Goal: Use online tool/utility: Utilize a website feature to perform a specific function

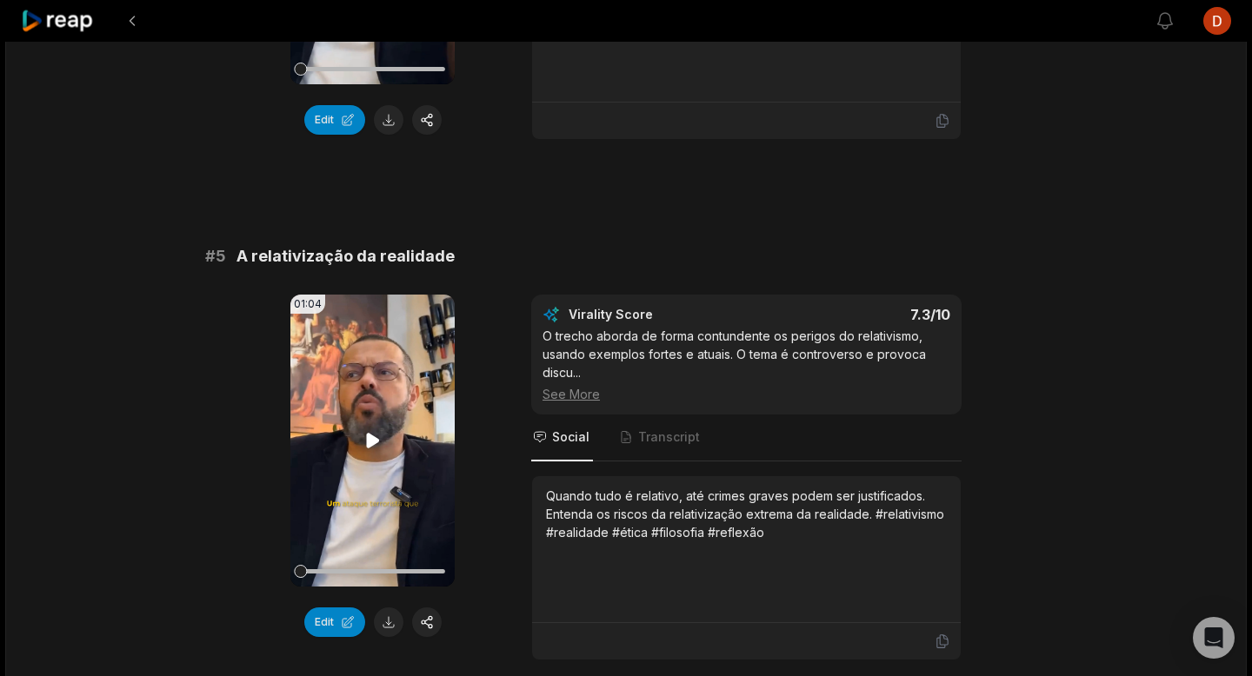
scroll to position [2184, 0]
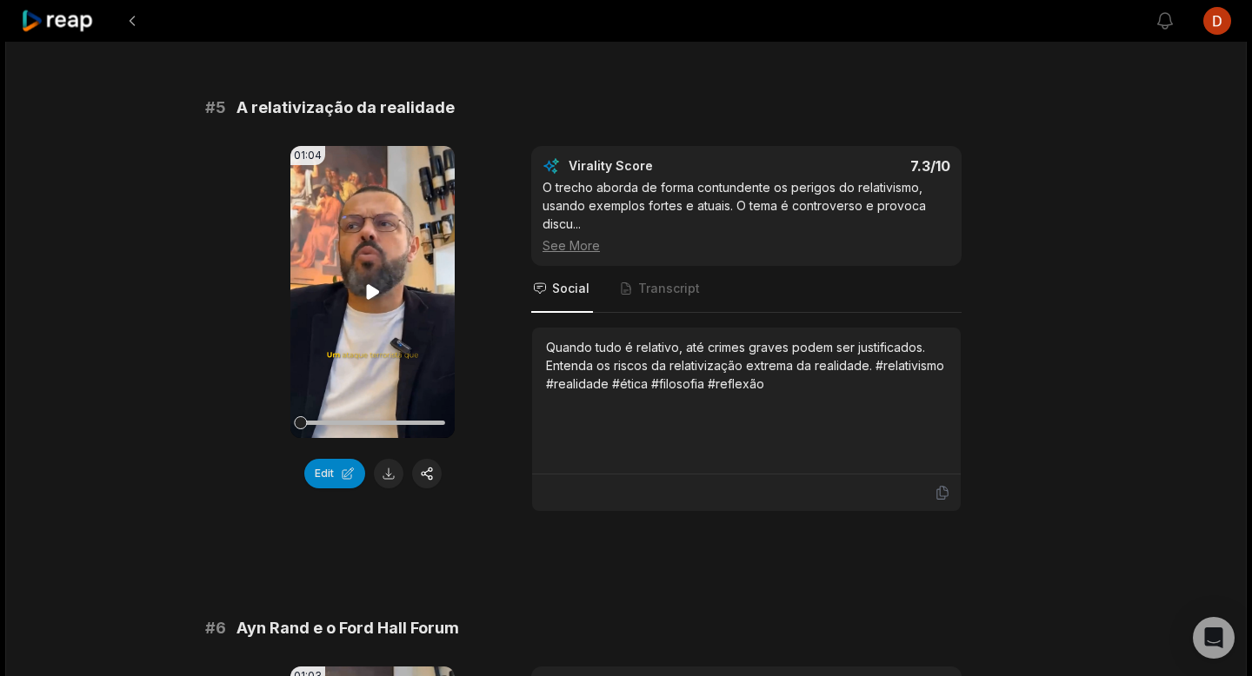
click at [374, 296] on icon at bounding box center [372, 291] width 13 height 15
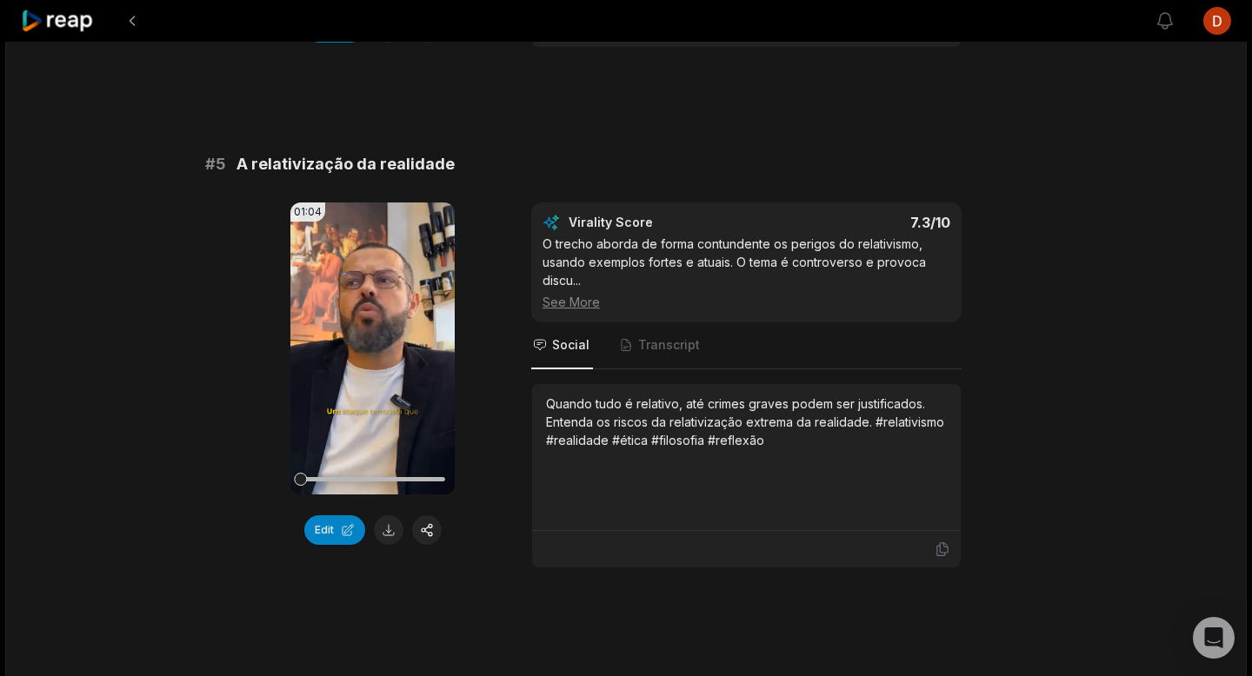
scroll to position [2145, 0]
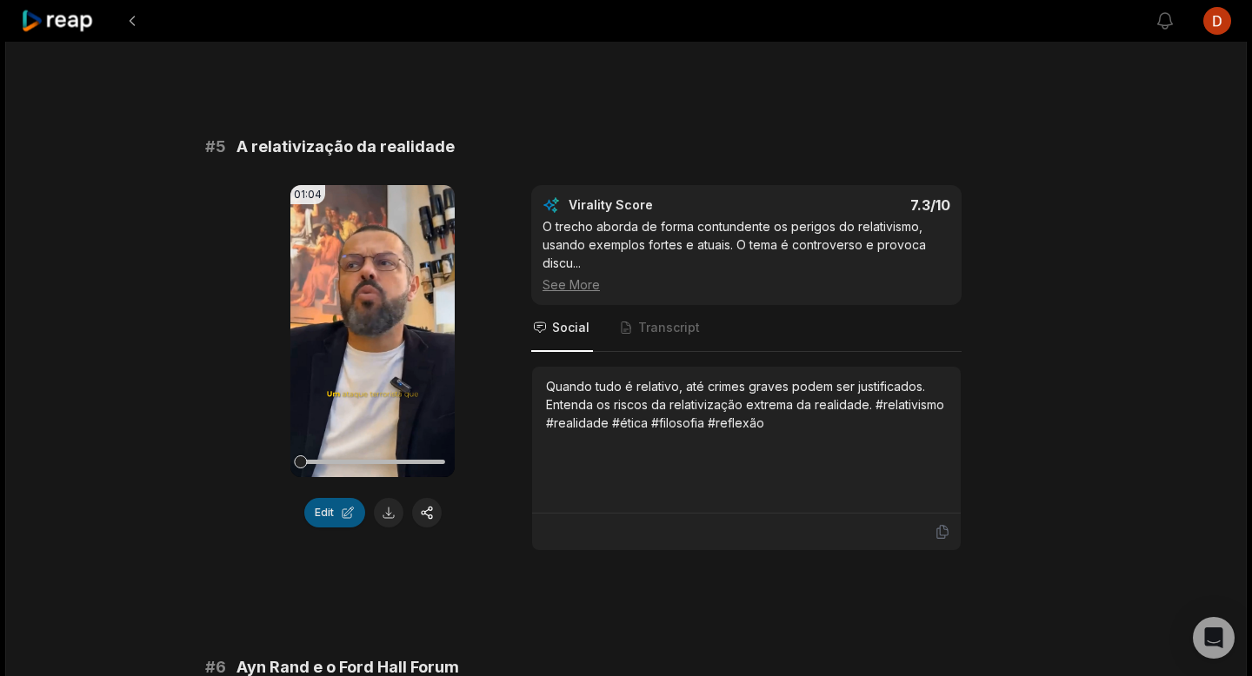
click at [327, 509] on button "Edit" at bounding box center [334, 513] width 61 height 30
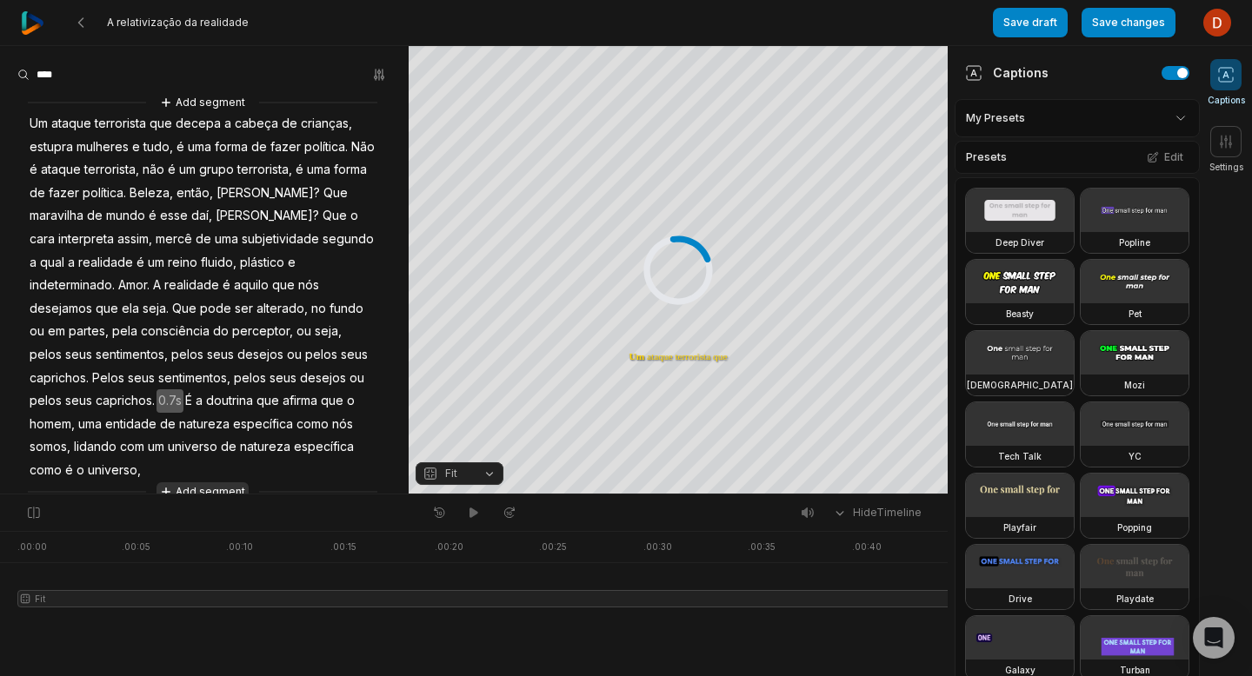
click at [230, 483] on button "Add segment" at bounding box center [202, 492] width 92 height 19
